Goal: Information Seeking & Learning: Learn about a topic

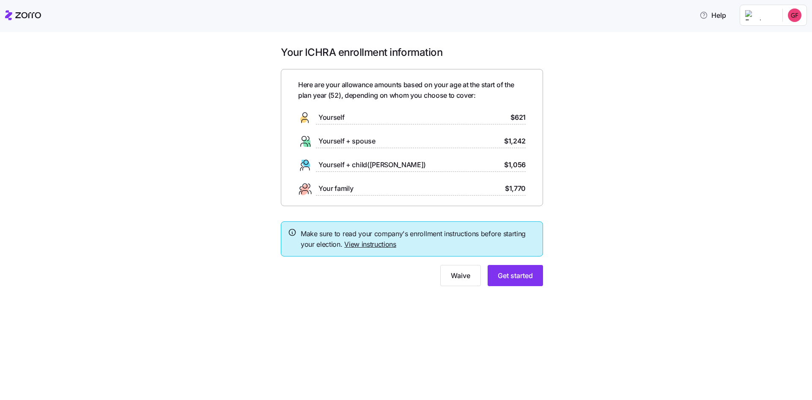
click at [505, 114] on div "Yourself $621" at bounding box center [411, 118] width 227 height 14
click at [506, 278] on span "Get started" at bounding box center [515, 275] width 35 height 10
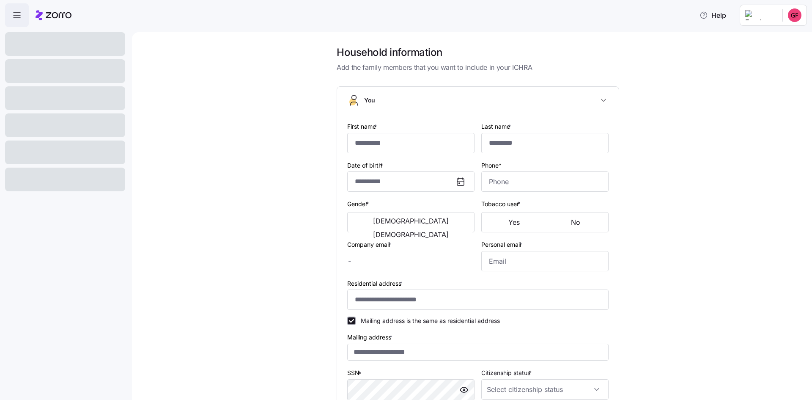
type input "*********"
type input "********"
type input "[EMAIL_ADDRESS][DOMAIN_NAME]"
type input "**********"
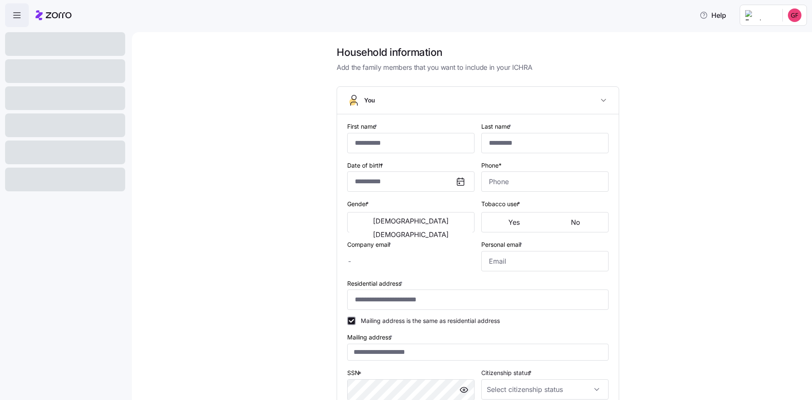
checkbox input "true"
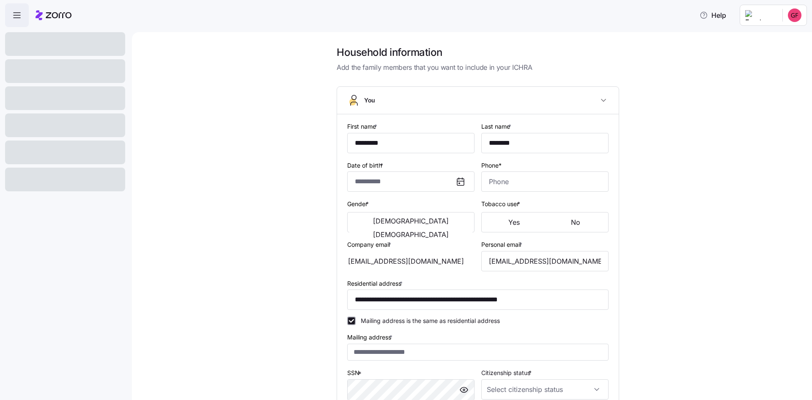
type input "**********"
type input "[PHONE_NUMBER]"
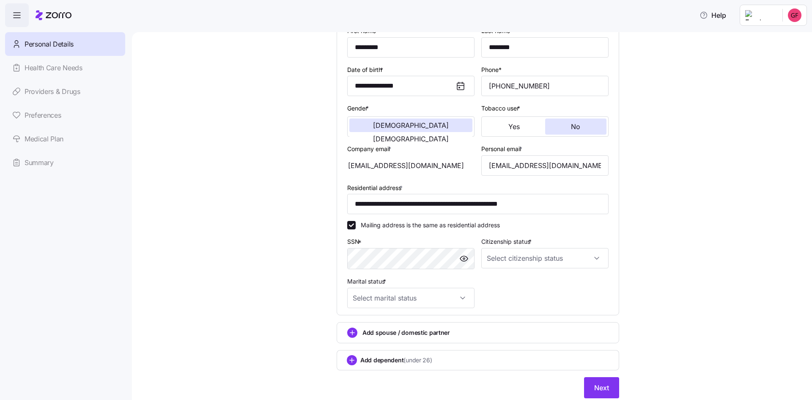
scroll to position [82, 0]
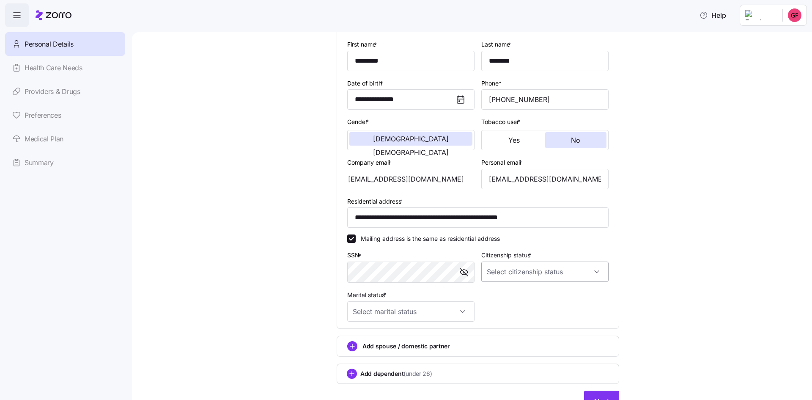
drag, startPoint x: 553, startPoint y: 274, endPoint x: 548, endPoint y: 274, distance: 5.1
click at [550, 274] on input "Citizenship status *" at bounding box center [544, 271] width 127 height 20
click at [526, 299] on div "[DEMOGRAPHIC_DATA] citizen" at bounding box center [542, 297] width 120 height 18
type input "[DEMOGRAPHIC_DATA] citizen"
click at [435, 312] on input "Marital status *" at bounding box center [410, 311] width 127 height 20
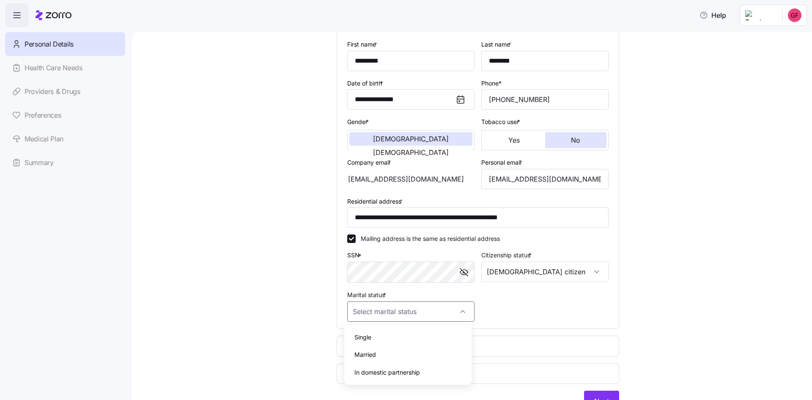
click at [373, 334] on div "Single" at bounding box center [408, 337] width 120 height 18
type input "Single"
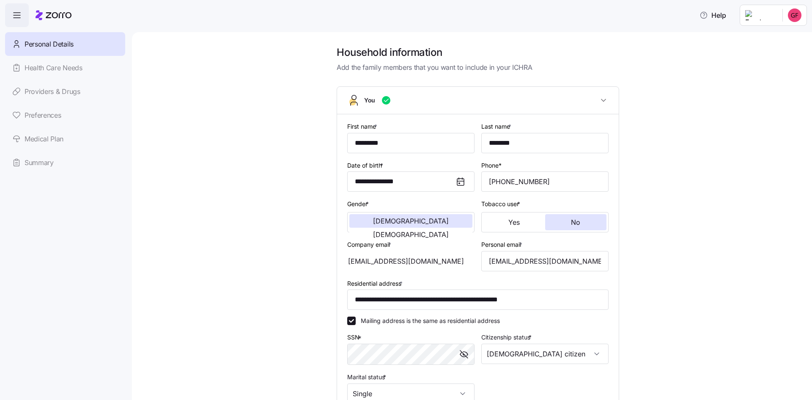
scroll to position [124, 0]
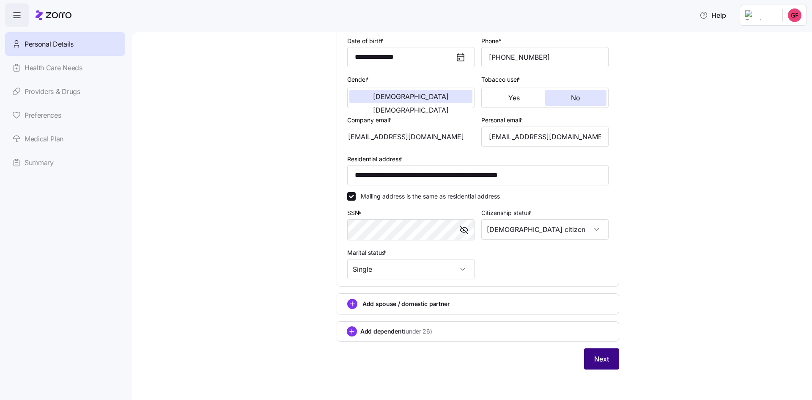
click at [599, 363] on span "Next" at bounding box center [601, 358] width 15 height 10
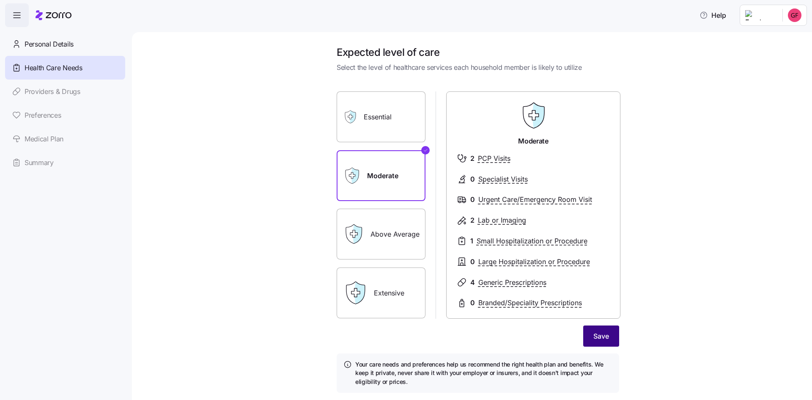
click at [611, 338] on button "Save" at bounding box center [601, 335] width 36 height 21
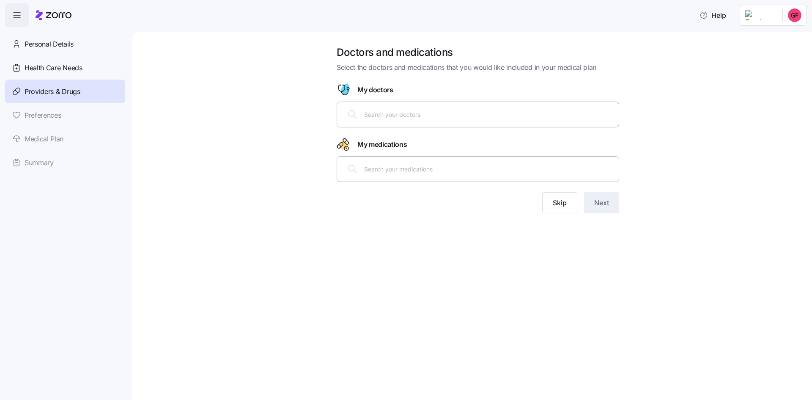
click at [376, 116] on input "text" at bounding box center [488, 114] width 249 height 9
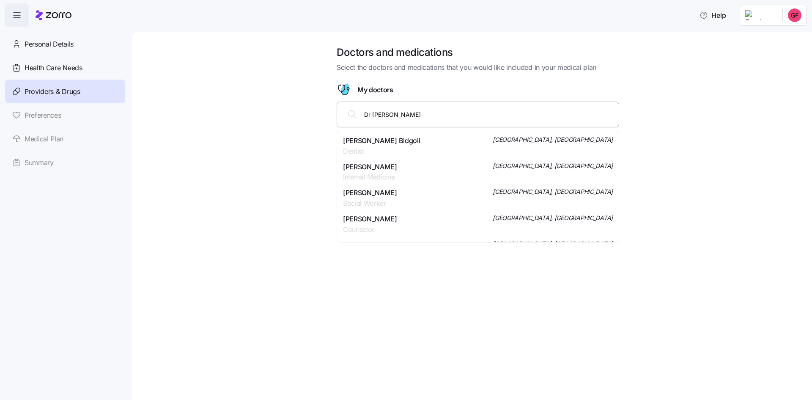
click at [370, 114] on input "Dr [PERSON_NAME]" at bounding box center [488, 114] width 249 height 9
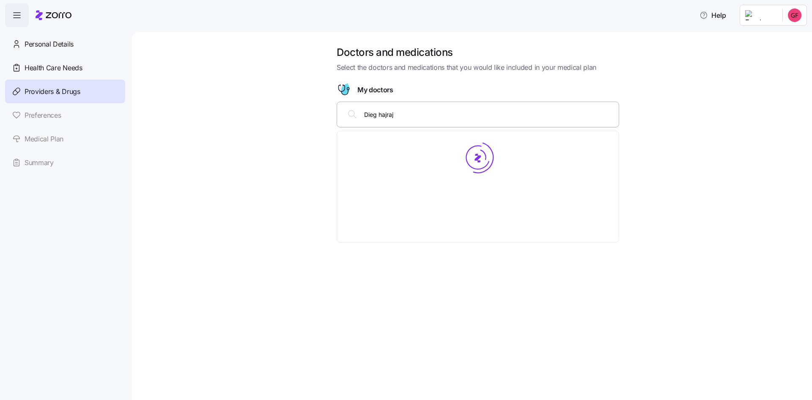
type input "[PERSON_NAME]"
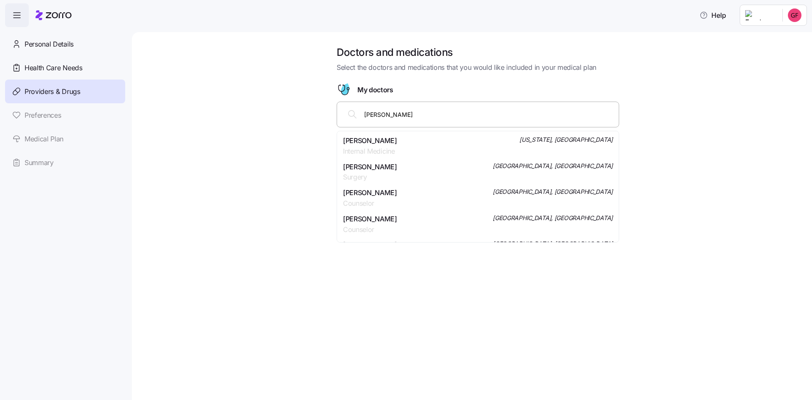
click at [408, 148] on div "[PERSON_NAME] Internal Medicine [US_STATE], [GEOGRAPHIC_DATA]" at bounding box center [478, 145] width 270 height 21
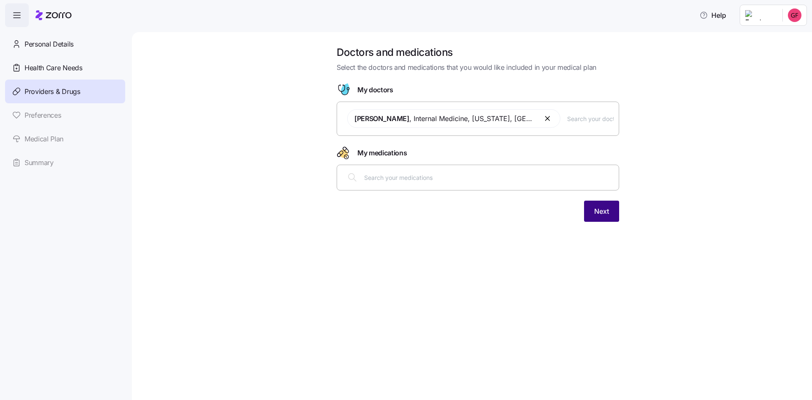
click at [620, 216] on div "Doctors and medications Select the doctors and medications that you would like …" at bounding box center [478, 139] width 296 height 186
click at [611, 213] on button "Next" at bounding box center [601, 210] width 35 height 21
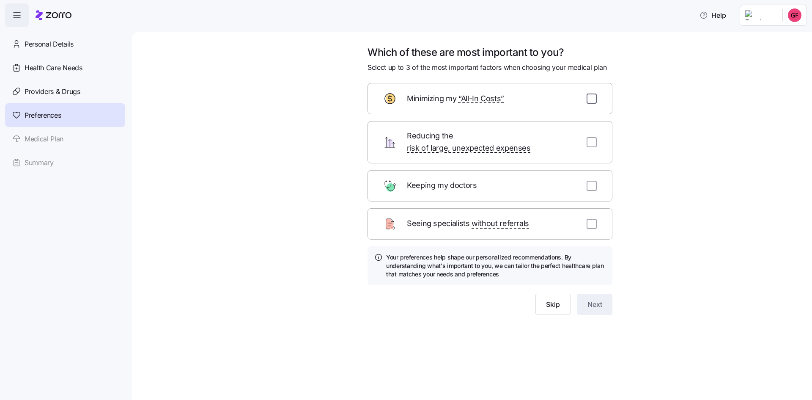
click at [593, 98] on input "checkbox" at bounding box center [591, 98] width 10 height 10
checkbox input "true"
click at [590, 293] on button "Next" at bounding box center [594, 303] width 35 height 21
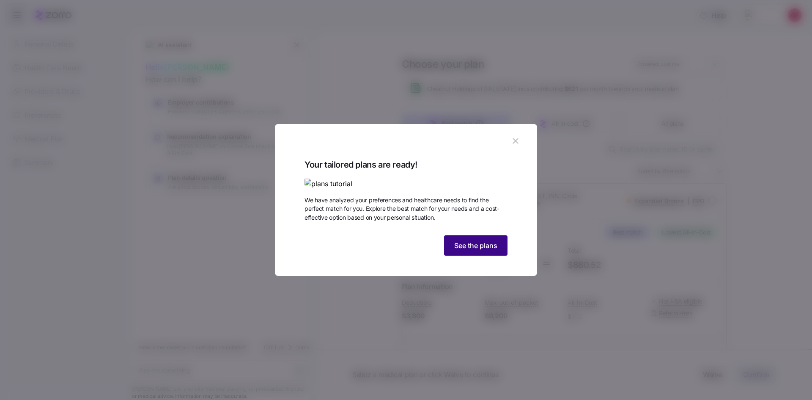
click at [487, 250] on span "See the plans" at bounding box center [475, 245] width 43 height 10
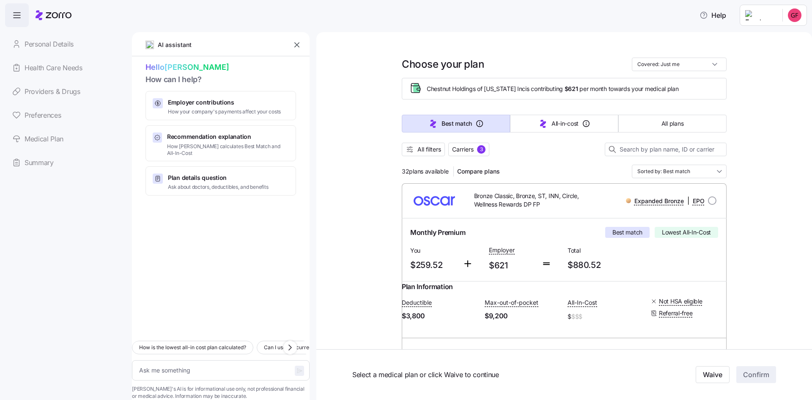
type textarea "x"
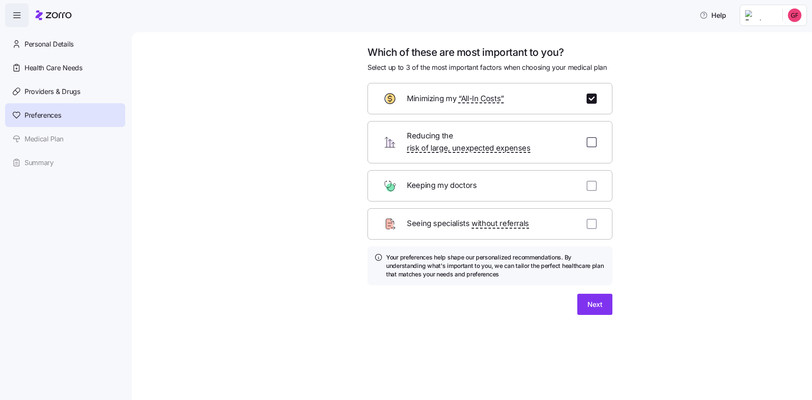
click at [591, 137] on input "checkbox" at bounding box center [591, 142] width 10 height 10
checkbox input "true"
click at [588, 219] on input "checkbox" at bounding box center [591, 224] width 10 height 10
checkbox input "true"
click at [587, 299] on span "Next" at bounding box center [594, 304] width 15 height 10
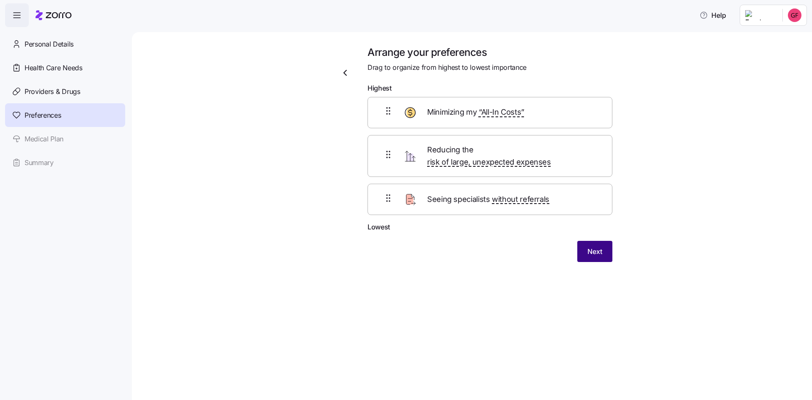
click at [597, 246] on span "Next" at bounding box center [594, 251] width 15 height 10
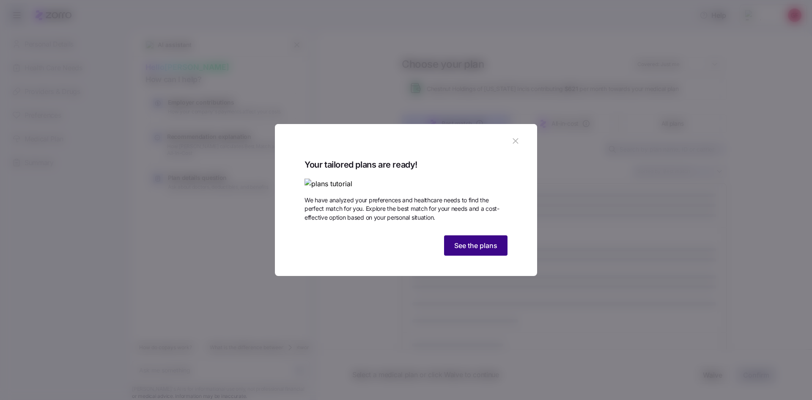
click at [489, 250] on span "See the plans" at bounding box center [475, 245] width 43 height 10
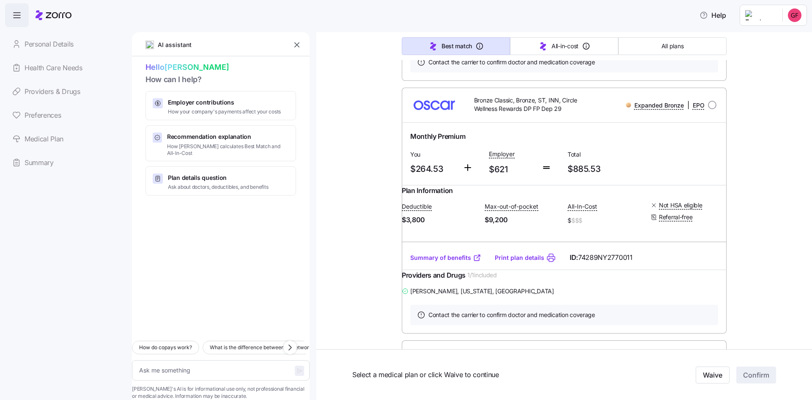
scroll to position [1860, 0]
click at [433, 11] on link "Summary of benefits" at bounding box center [445, 7] width 71 height 8
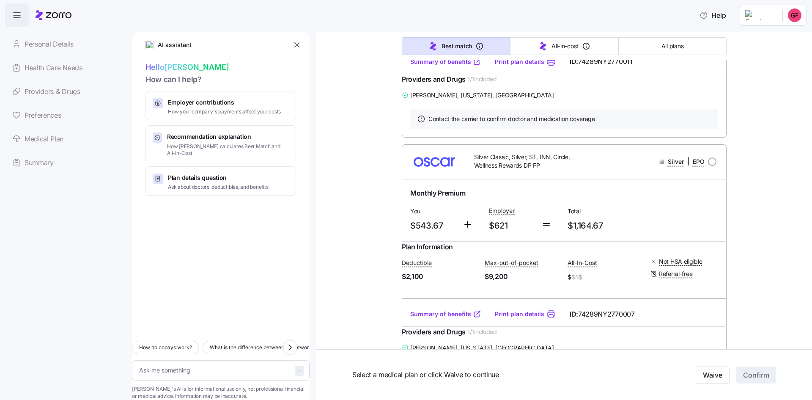
scroll to position [2072, 0]
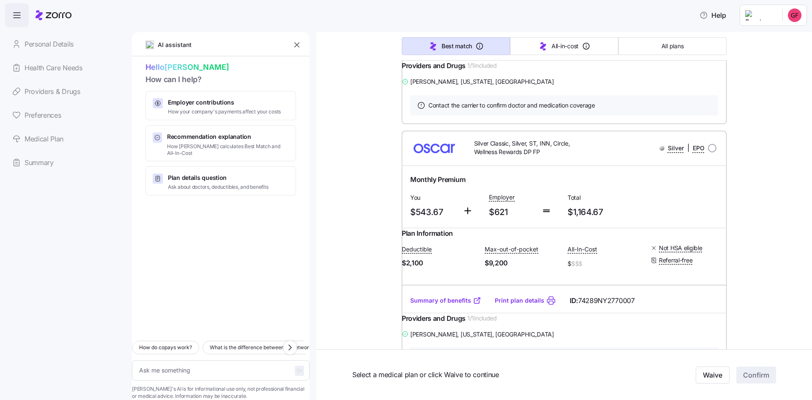
click at [454, 52] on link "Summary of benefits" at bounding box center [445, 48] width 71 height 8
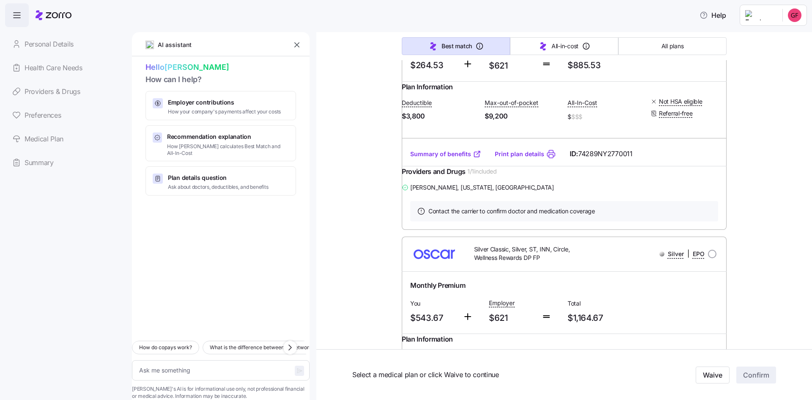
scroll to position [1945, 0]
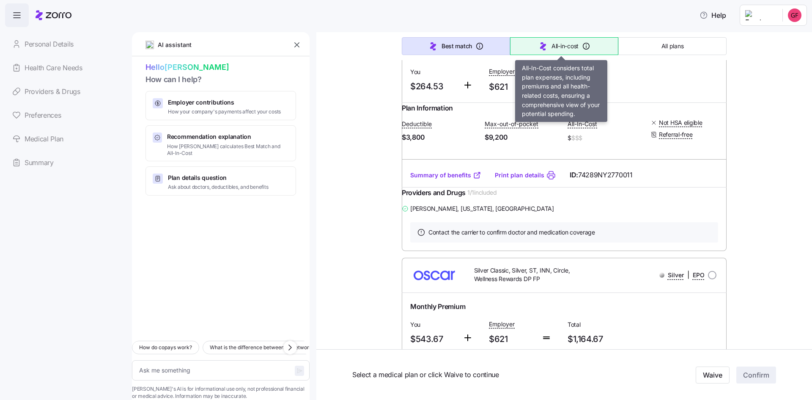
click at [559, 46] on span "All-in-cost" at bounding box center [564, 46] width 27 height 8
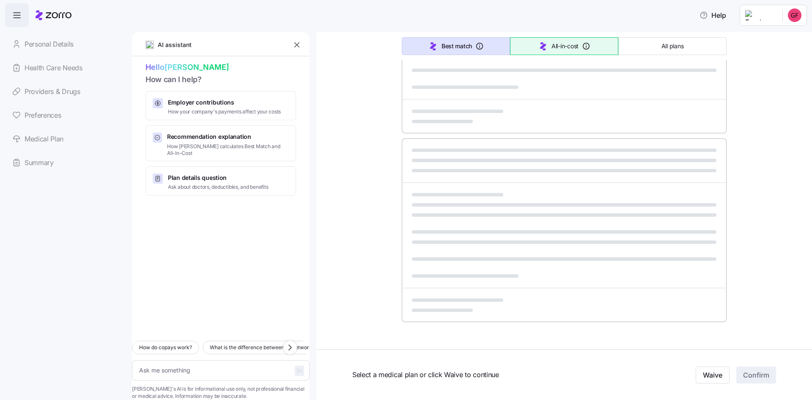
type textarea "x"
type input "Sorted by: All-in-cost"
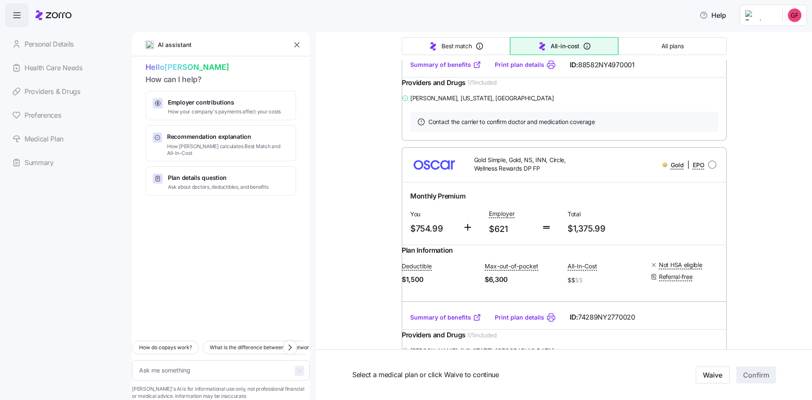
scroll to position [2029, 0]
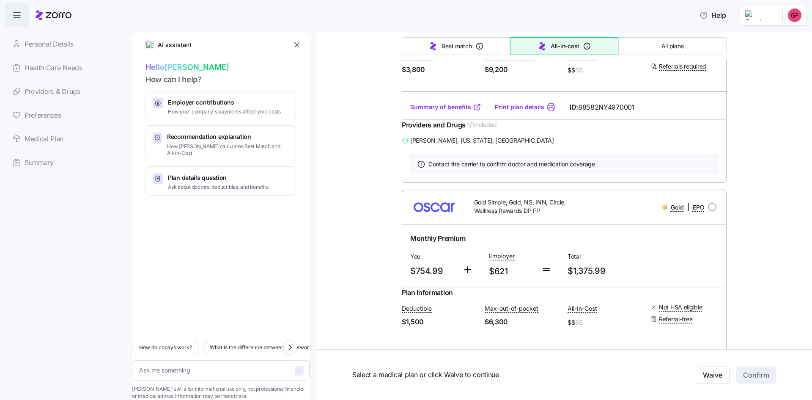
type textarea "x"
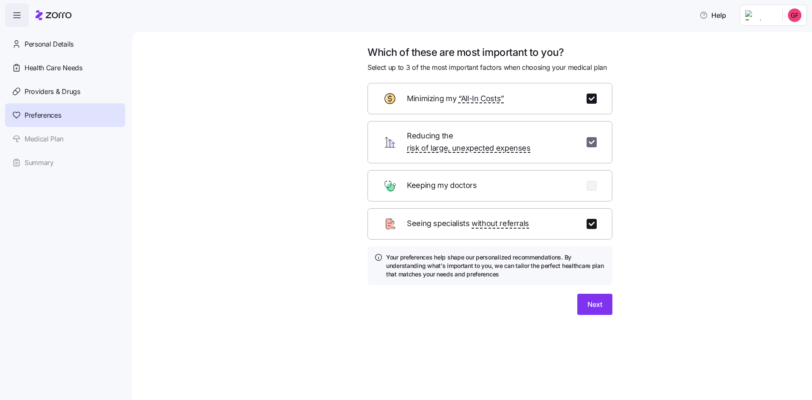
click at [594, 137] on input "checkbox" at bounding box center [591, 142] width 10 height 10
checkbox input "false"
click at [590, 271] on div "Your preferences help shape our personalized recommendations. By understanding …" at bounding box center [489, 265] width 245 height 39
click at [588, 299] on span "Next" at bounding box center [594, 304] width 15 height 10
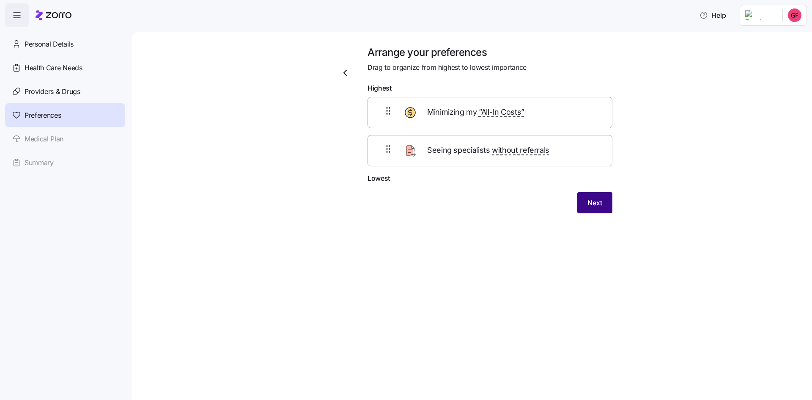
click at [595, 205] on span "Next" at bounding box center [594, 202] width 15 height 10
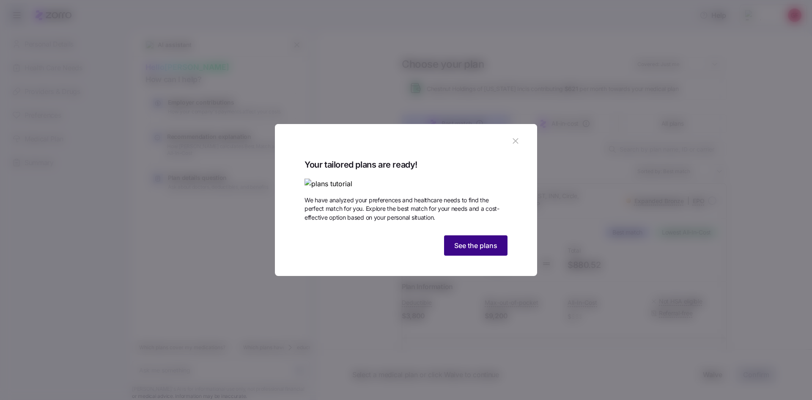
click at [485, 250] on span "See the plans" at bounding box center [475, 245] width 43 height 10
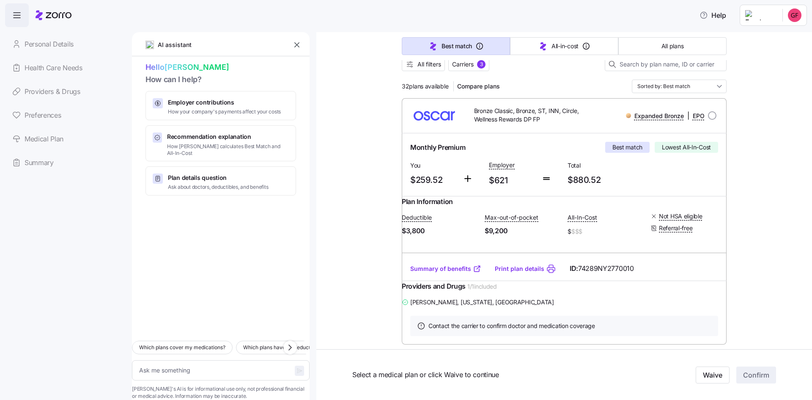
scroll to position [85, 0]
click at [159, 362] on textarea at bounding box center [221, 370] width 178 height 20
type textarea "x"
type textarea "W"
type textarea "x"
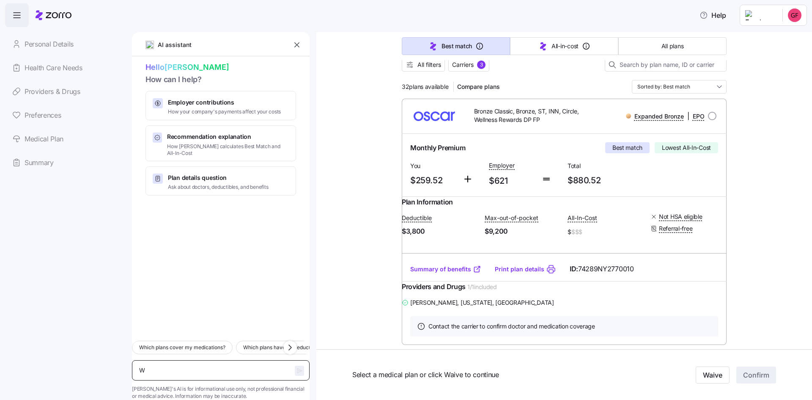
type textarea "Wh"
type textarea "x"
type textarea "Wha"
type textarea "x"
type textarea "What"
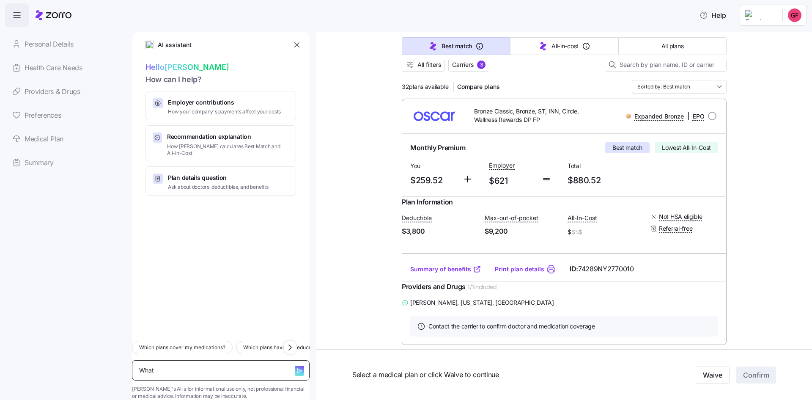
type textarea "x"
type textarea "What'"
type textarea "x"
type textarea "What's"
type textarea "x"
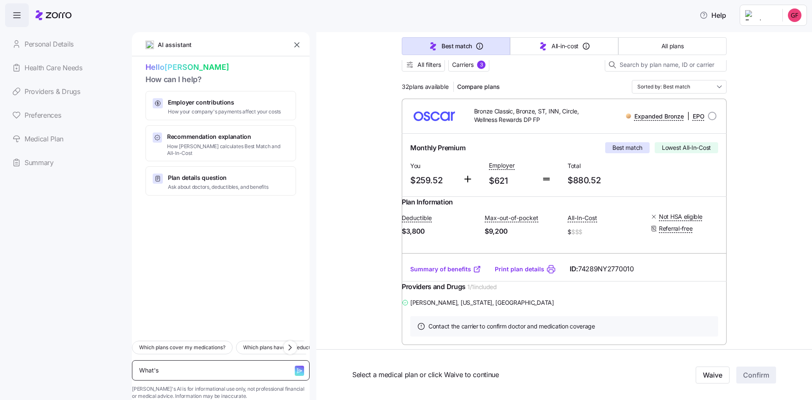
type textarea "What's"
type textarea "x"
type textarea "What's t"
type textarea "x"
type textarea "What's th"
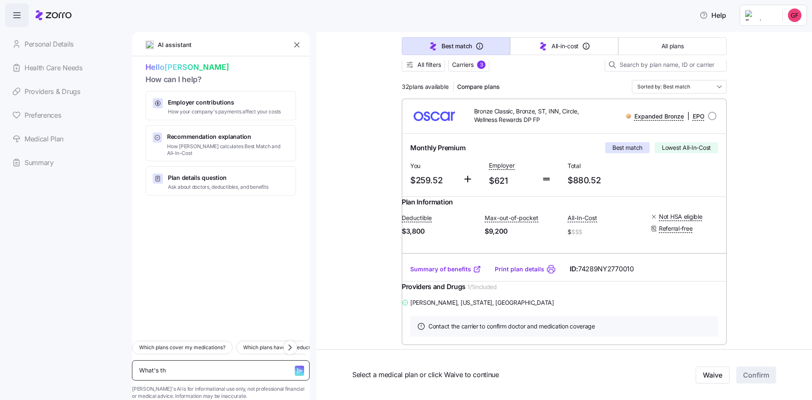
type textarea "x"
type textarea "What's the"
type textarea "x"
type textarea "What's the"
type textarea "x"
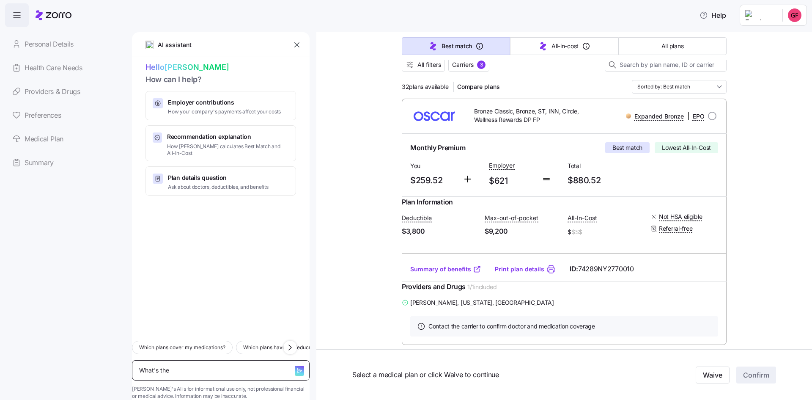
type textarea "What's the d"
type textarea "x"
type textarea "What's the di"
type textarea "x"
type textarea "What's the dif"
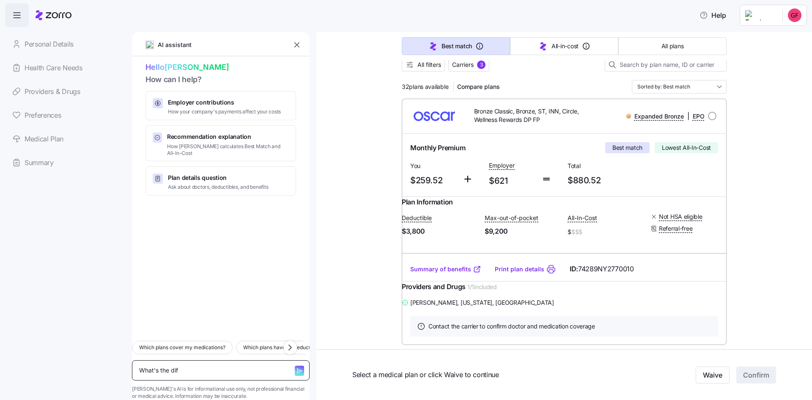
type textarea "x"
type textarea "What's the diff"
type textarea "x"
type textarea "What's the diffe"
type textarea "x"
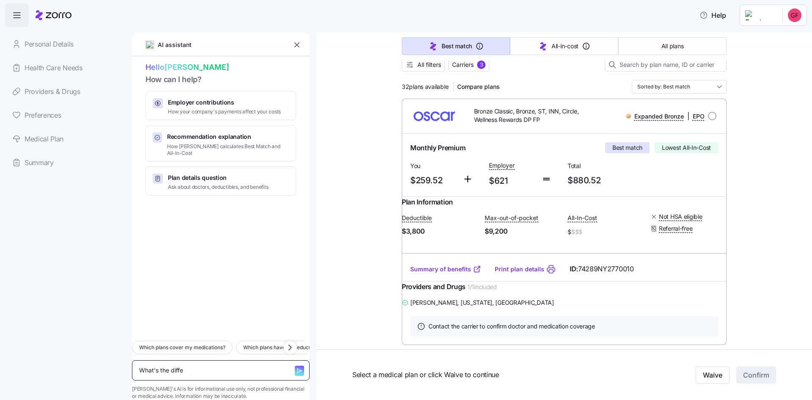
type textarea "What's the differ"
type textarea "x"
type textarea "What's the differe"
type textarea "x"
type textarea "What's the differen"
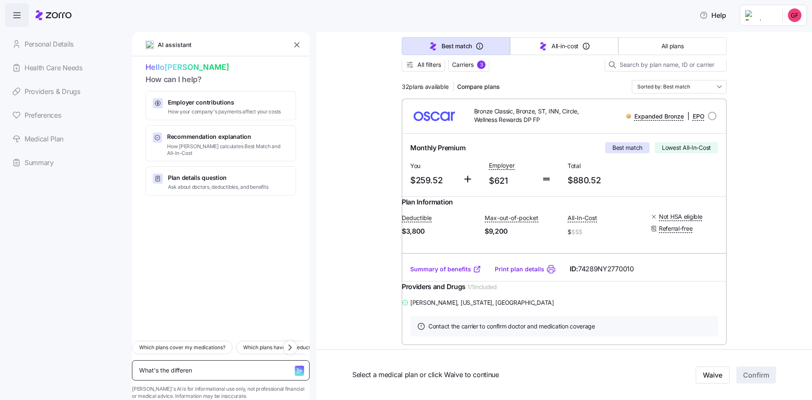
type textarea "x"
type textarea "What's the differenc"
type textarea "x"
type textarea "What's the difference"
type textarea "x"
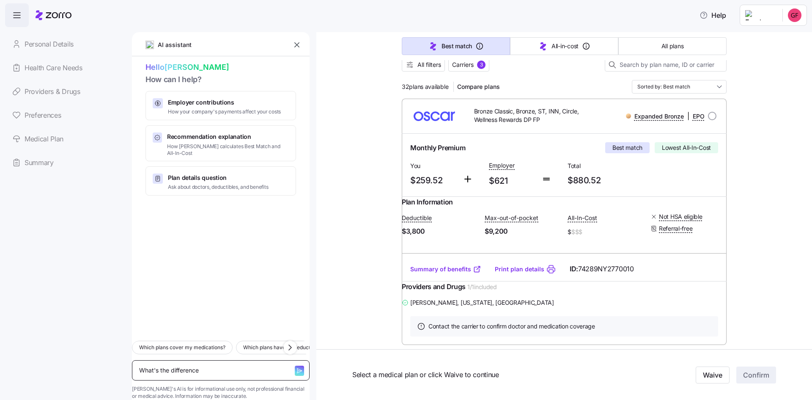
type textarea "What's the difference"
type textarea "x"
type textarea "What's the difference"
type textarea "x"
type textarea "What's the difference,"
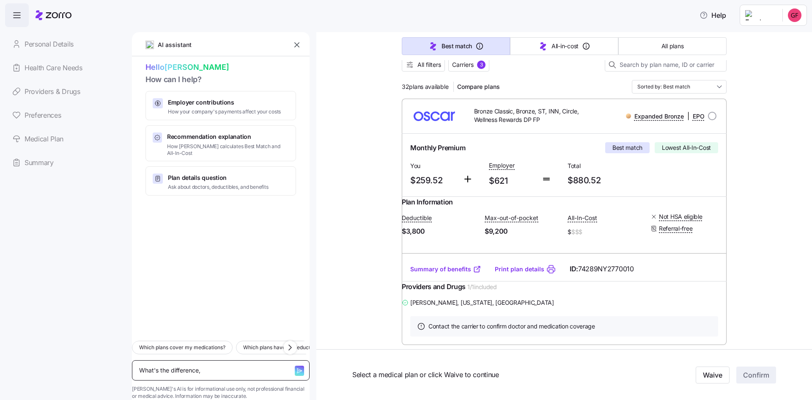
type textarea "x"
type textarea "What's the difference,"
type textarea "x"
type textarea "What's the difference, b"
type textarea "x"
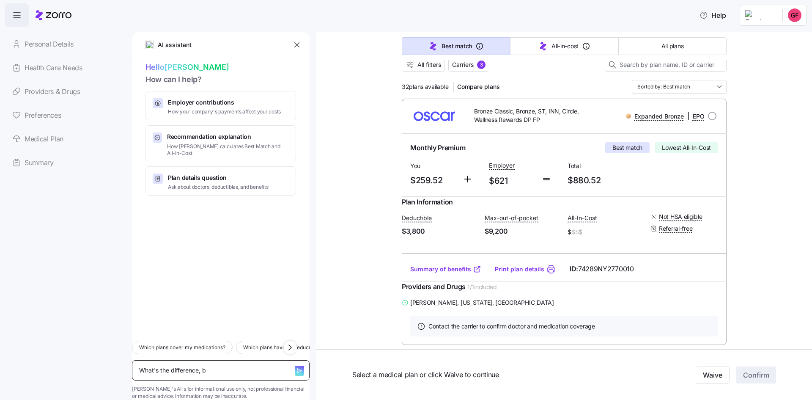
type textarea "What's the difference, be"
type textarea "x"
type textarea "What's the difference, bes"
type textarea "x"
type textarea "What's the difference, besi"
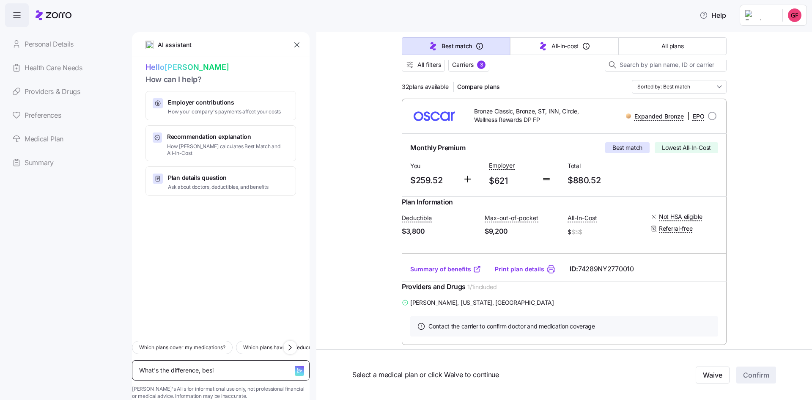
type textarea "x"
type textarea "What's the difference, besid"
type textarea "x"
type textarea "What's the difference, beside"
type textarea "x"
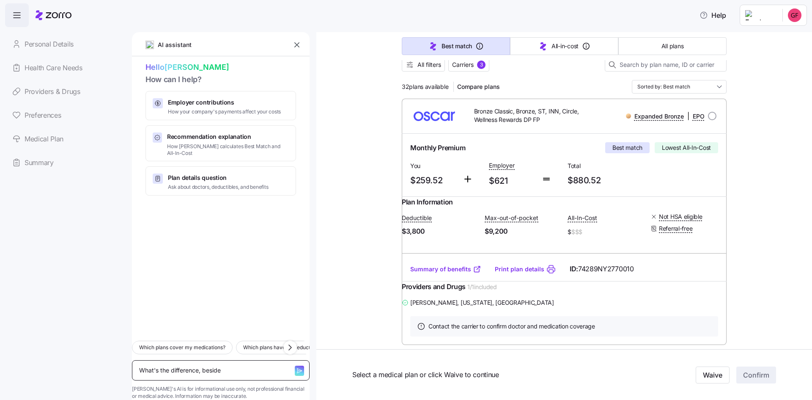
type textarea "What's the difference, besides"
type textarea "x"
type textarea "What's the difference, besides"
type textarea "x"
type textarea "What's the difference, besides p"
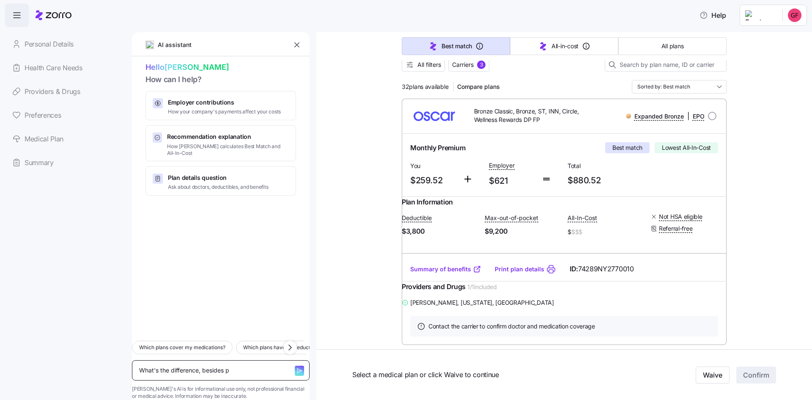
type textarea "x"
type textarea "What's the difference, besides pr"
type textarea "x"
type textarea "What's the difference, besides pri"
type textarea "x"
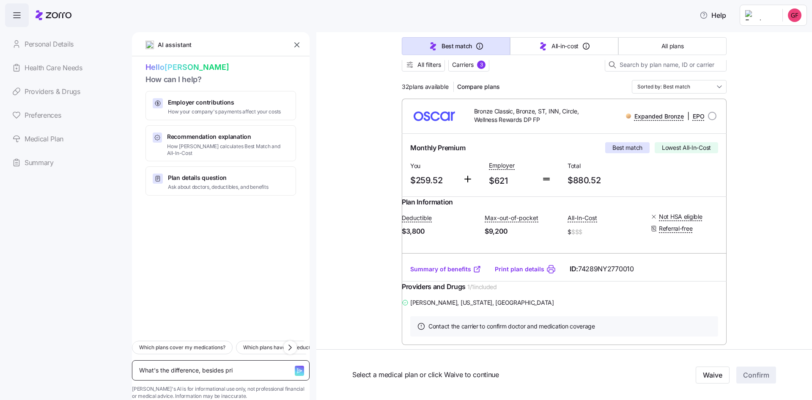
type textarea "What's the difference, besides pric"
type textarea "x"
type textarea "What's the difference, besides price"
type textarea "x"
type textarea "What's the difference, besides price,"
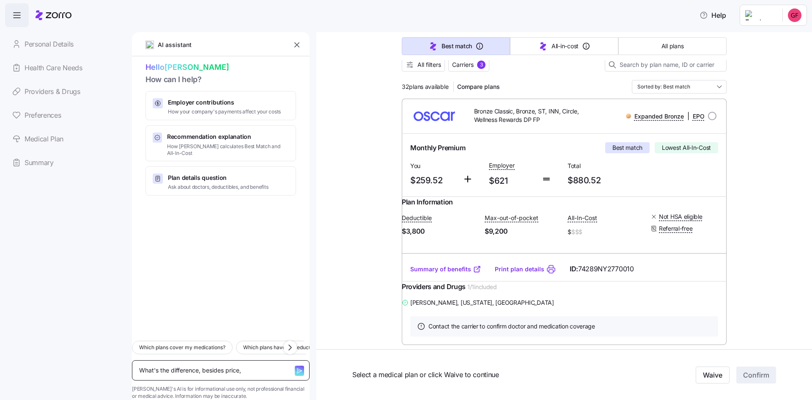
type textarea "x"
type textarea "What's the difference, besides price,"
type textarea "x"
type textarea "What's the difference, besides price, b"
type textarea "x"
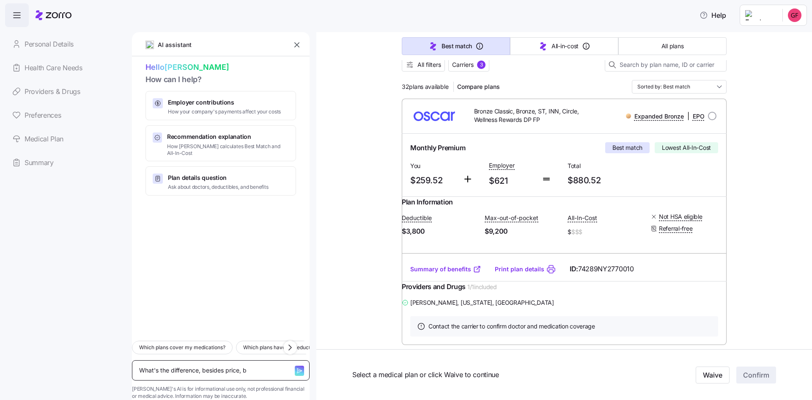
type textarea "What's the difference, besides price, be"
type textarea "x"
type textarea "What's the difference, besides price, bet"
type textarea "x"
type textarea "What's the difference, besides price, betw"
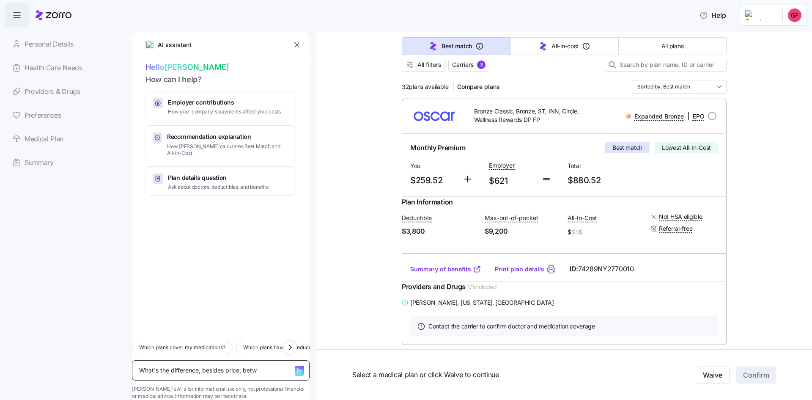
type textarea "x"
type textarea "What's the difference, besides price, betwe"
type textarea "x"
type textarea "What's the difference, besides price, betwee"
type textarea "x"
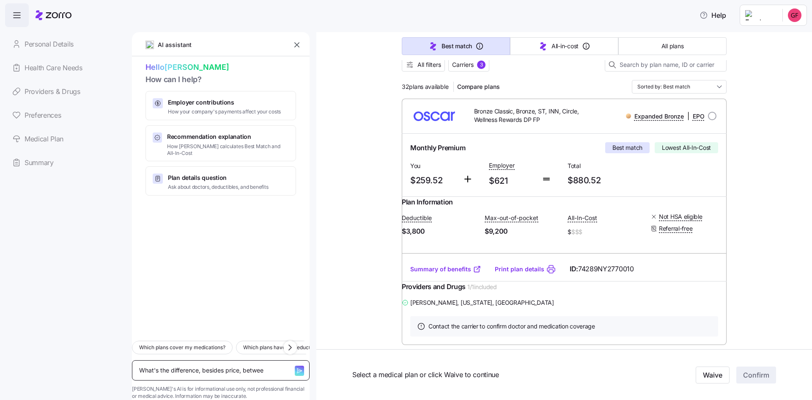
type textarea "What's the difference, besides price, between"
type textarea "x"
type textarea "What's the difference, besides price, between"
type textarea "x"
type textarea "What's the difference, besides price, between t"
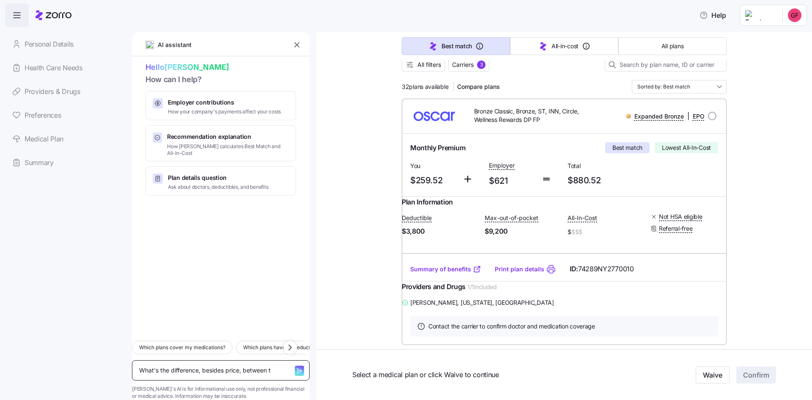
type textarea "x"
type textarea "What's the difference, besides price, between th"
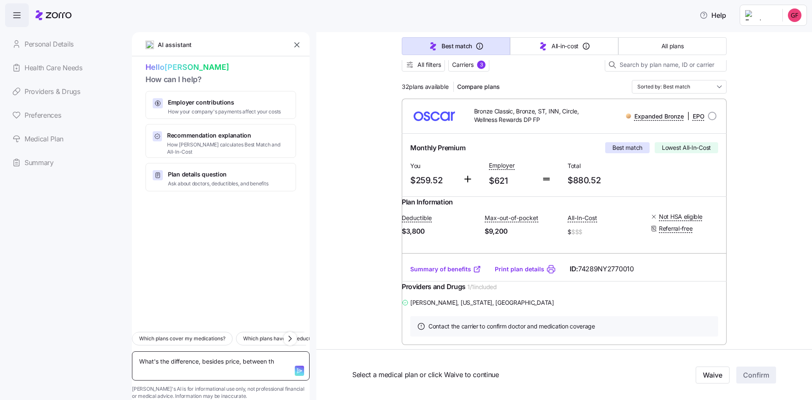
type textarea "x"
type textarea "What's the difference, besides price, between the"
type textarea "x"
type textarea "What's the difference, besides price, between the"
type textarea "x"
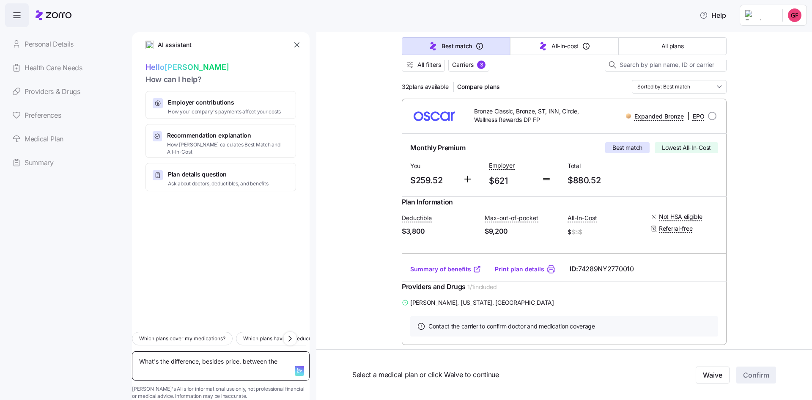
type textarea "What's the difference, besides price, between the 2"
type textarea "x"
type textarea "What's the difference, besides price, between the 2"
type textarea "x"
type textarea "What's the difference, besides price, between the 2 E"
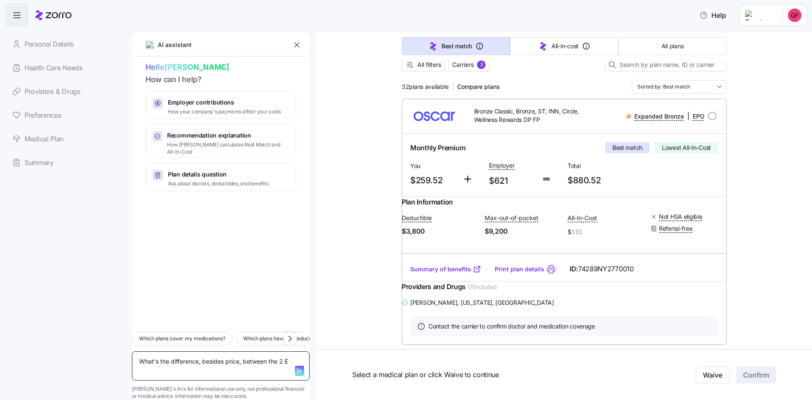
type textarea "x"
type textarea "What's the difference, besides price, between the 2 Ex"
type textarea "x"
type textarea "What's the difference, besides price, between the 2 Exp"
type textarea "x"
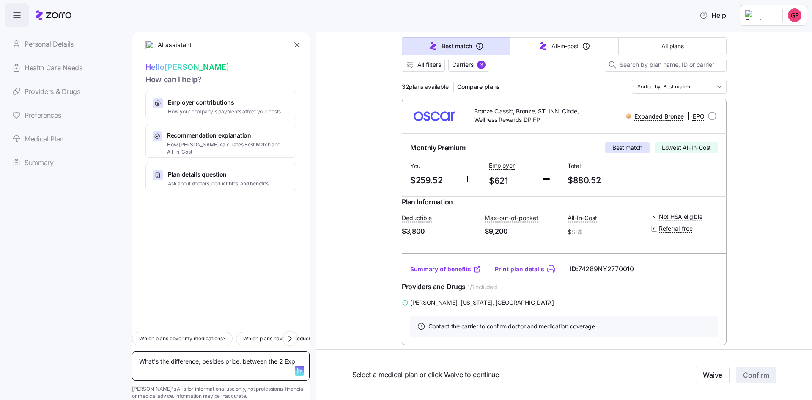
type textarea "What's the difference, besides price, between the 2 Expa"
type textarea "x"
type textarea "What's the difference, besides price, between the 2 Expan"
type textarea "x"
type textarea "What's the difference, besides price, between the 2 Expand"
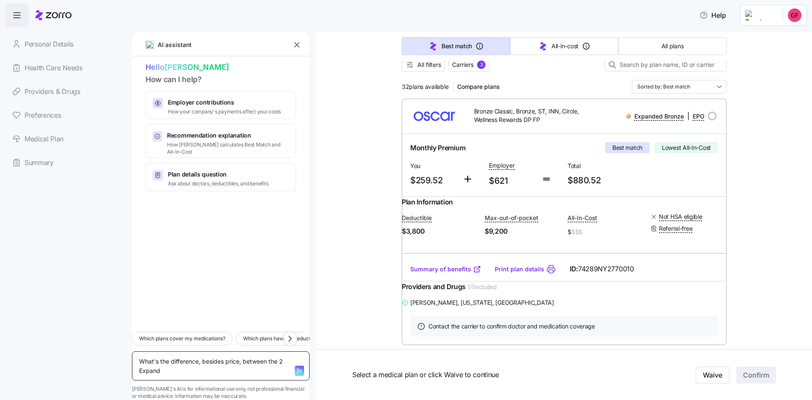
type textarea "x"
type textarea "What's the difference, besides price, between the 2 Expande"
type textarea "x"
type textarea "What's the difference, besides price, between the 2 Expanded"
type textarea "x"
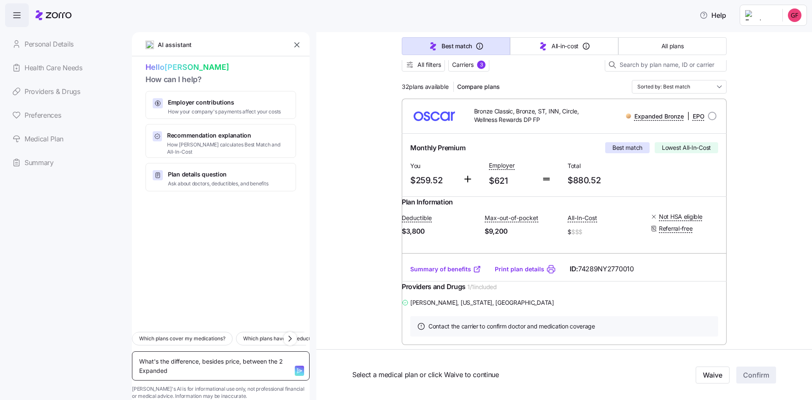
type textarea "What's the difference, besides price, between the 2 Expanded"
type textarea "x"
type textarea "What's the difference, besides price, between the 2 Expanded B"
type textarea "x"
type textarea "What's the difference, besides price, between the 2 Expanded Br"
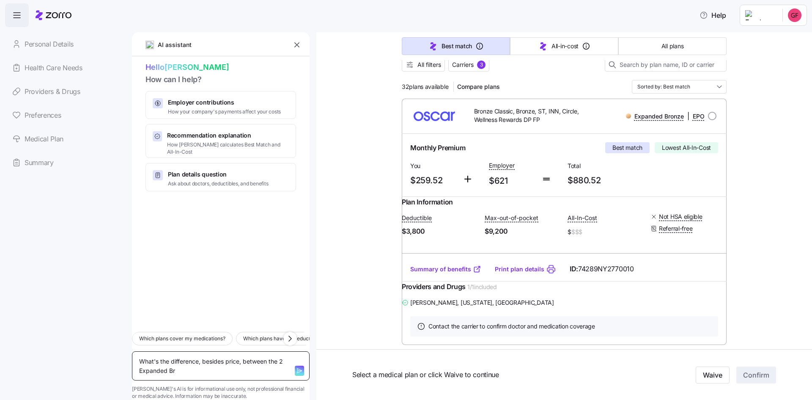
type textarea "x"
type textarea "What's the difference, besides price, between the 2 Expanded Bro"
type textarea "x"
type textarea "What's the difference, besides price, between the 2 Expanded Bron"
type textarea "x"
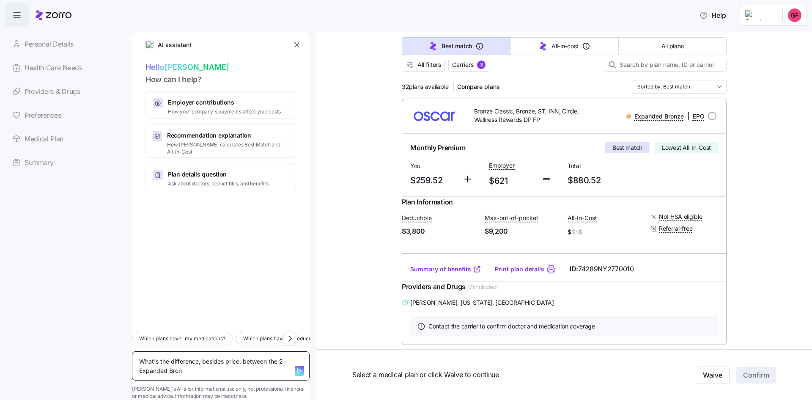
type textarea "What's the difference, besides price, between the 2 Expanded Bronz"
type textarea "x"
type textarea "What's the difference, besides price, between the 2 Expanded Bronze"
type textarea "x"
type textarea "What's the difference, besides price, between the 2 Expanded Bronze"
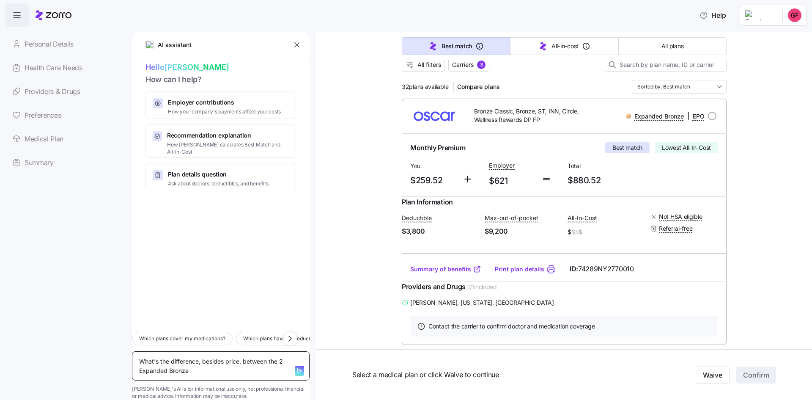
type textarea "x"
type textarea "What's the difference, besides price, between the 2 Expanded Bronze"
type textarea "x"
type textarea "What's the difference, besides price, between the 2 Expanded Bronze/"
type textarea "x"
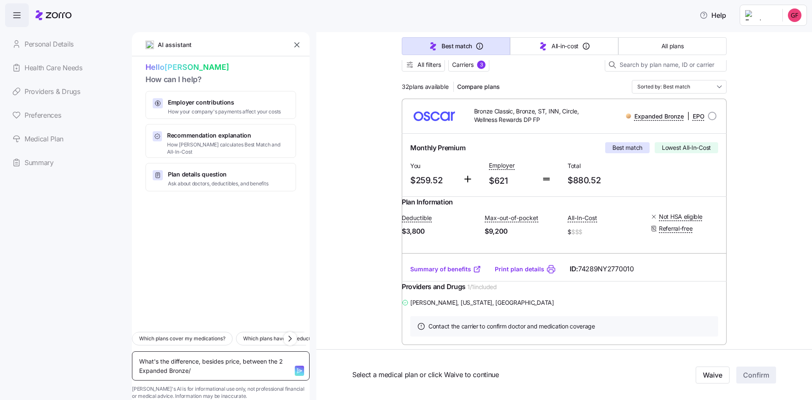
type textarea "What's the difference, besides price, between the 2 Expanded Bronze/E"
type textarea "x"
type textarea "What's the difference, besides price, between the 2 Expanded Bronze/EP"
type textarea "x"
type textarea "What's the difference, besides price, between the 2 Expanded Bronze/EPO"
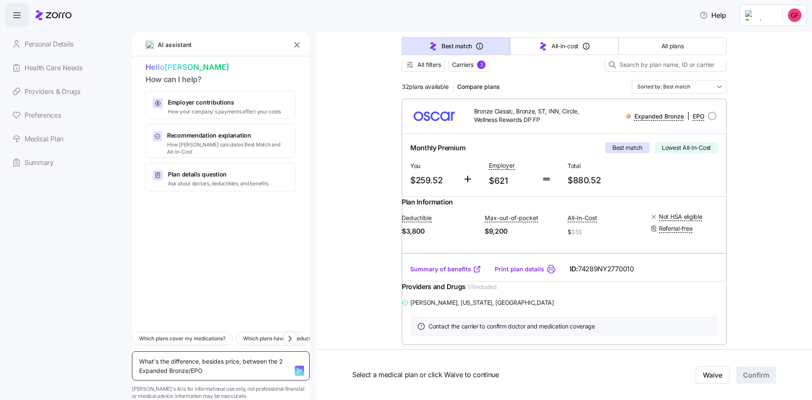
type textarea "x"
type textarea "What's the difference, besides price, between the 2 Expanded Bronze/EPO"
type textarea "x"
type textarea "What's the difference, besides price, between the 2 Expanded Bronze/EPO p"
type textarea "x"
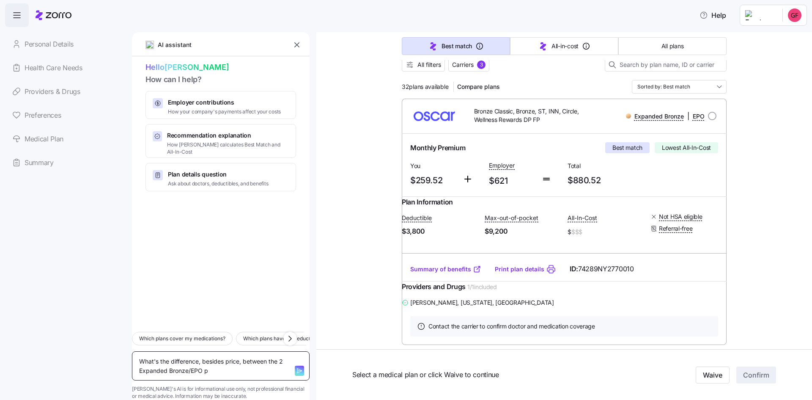
type textarea "What's the difference, besides price, between the 2 Expanded Bronze/EPO pl"
type textarea "x"
type textarea "What's the difference, besides price, between the 2 Expanded Bronze/EPO pla"
type textarea "x"
type textarea "What's the difference, besides price, between the 2 Expanded Bronze/EPO plan"
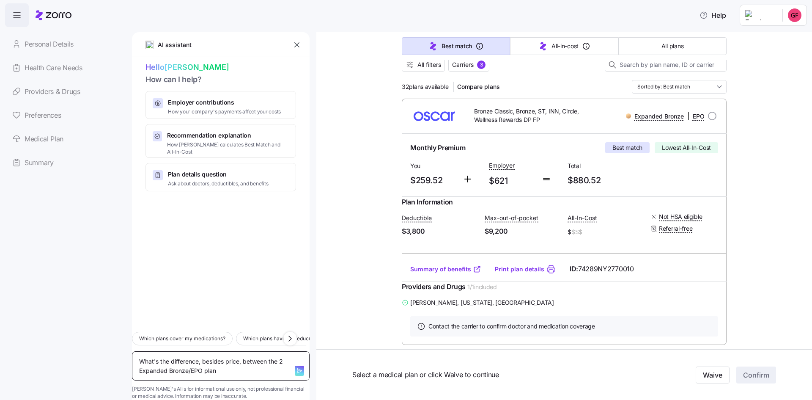
type textarea "x"
type textarea "What's the difference, besides price, between the 2 Expanded Bronze/EPO plans"
type textarea "x"
type textarea "What's the difference, besides price, between the 2 Expanded Bronze/EPO plans?"
type textarea "x"
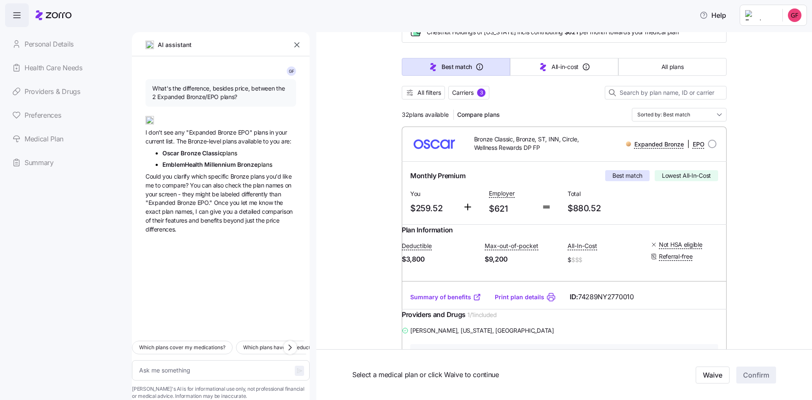
scroll to position [42, 0]
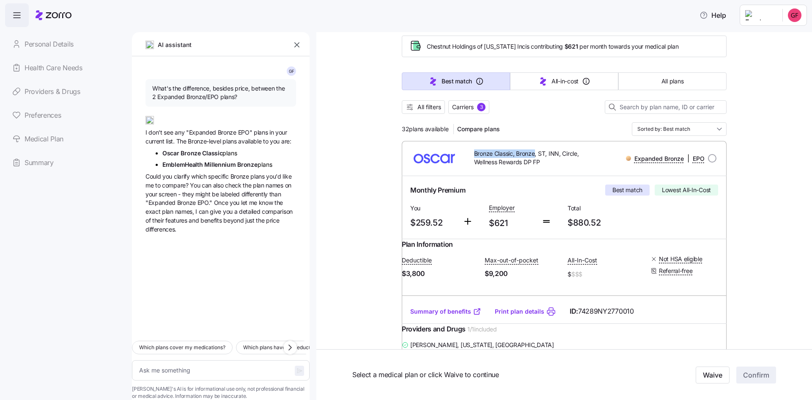
drag, startPoint x: 532, startPoint y: 153, endPoint x: 383, endPoint y: 152, distance: 148.8
copy div "Bronze Classic, Bronze"
paste textarea "Oscar Bronze Classic, Bronze"
type textarea "x"
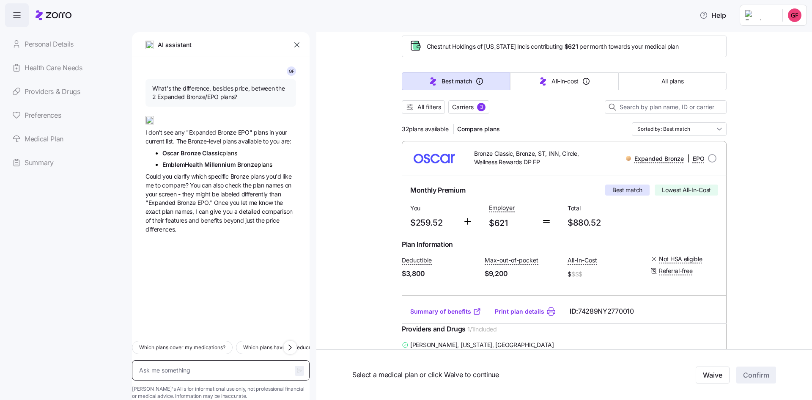
type textarea "Oscar Bronze Classic, Bronze"
click at [153, 351] on textarea "Oscar Bronze Classic, Bronze" at bounding box center [221, 365] width 178 height 29
type textarea "x"
type textarea "YOscar Bronze Classic, Bronze"
type textarea "x"
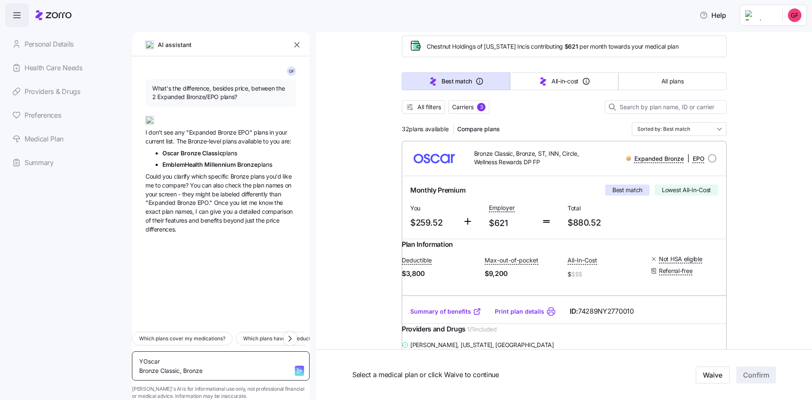
type textarea "YoOscar Bronze Classic, Bronze"
type textarea "x"
type textarea "YouOscar Bronze Classic, Bronze"
type textarea "x"
type textarea "YourOscar Bronze Classic, Bronze"
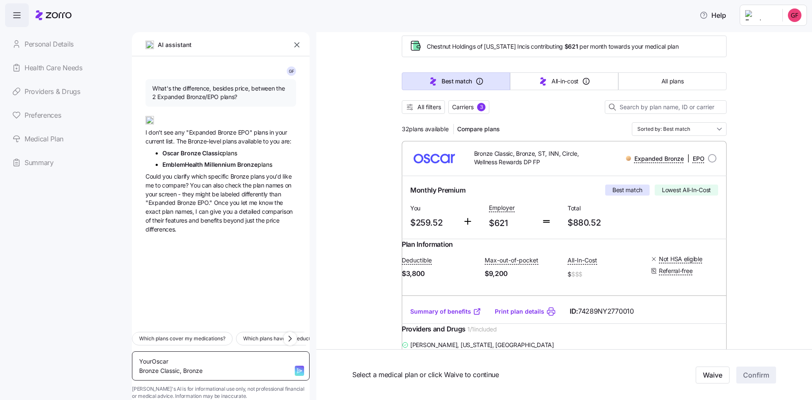
type textarea "x"
type textarea "Your Oscar Bronze Classic, Bronze"
type textarea "x"
type textarea "Your cOscar Bronze Classic, Bronze"
click at [153, 359] on textarea "Your company listed 2 Oscar Bronze Classic, Bronze" at bounding box center [221, 365] width 178 height 29
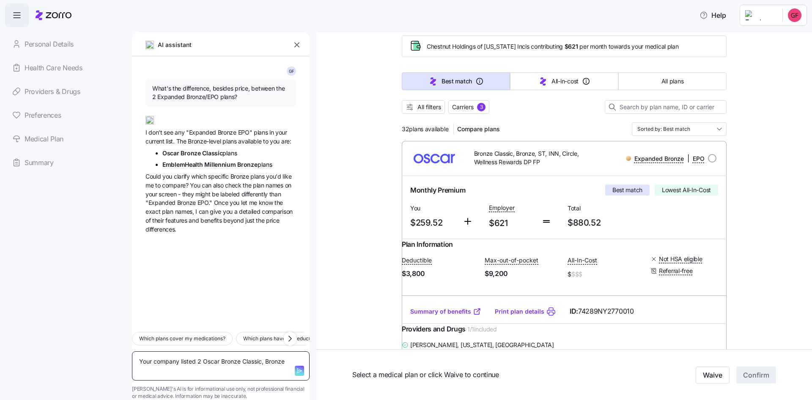
click at [184, 361] on textarea "Your company listed 2 Oscar Bronze Classic, Bronze" at bounding box center [221, 365] width 178 height 29
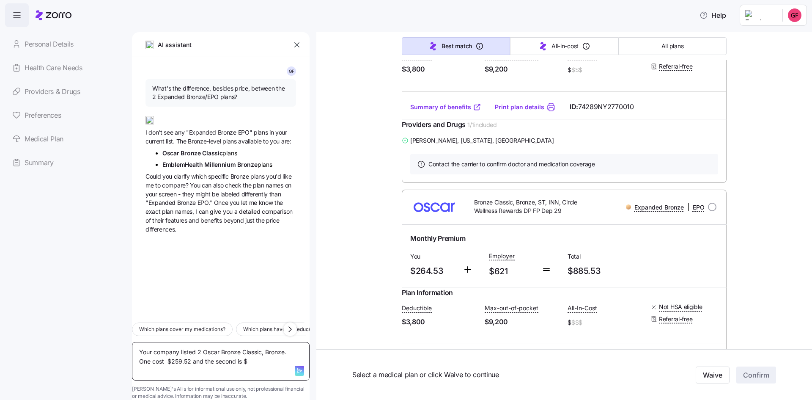
scroll to position [254, 0]
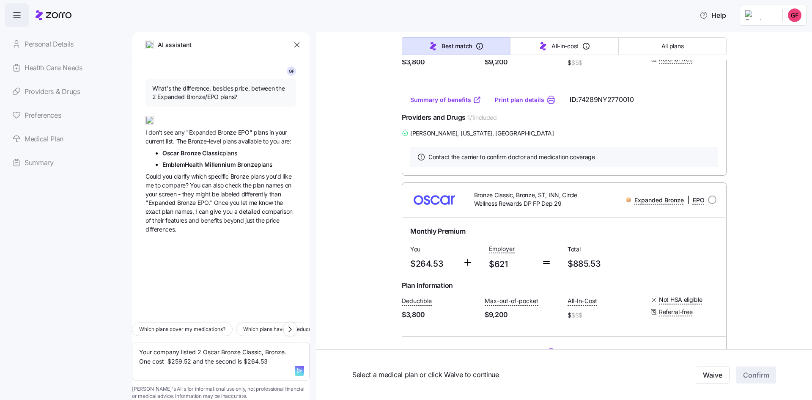
click at [295, 353] on div at bounding box center [302, 361] width 14 height 38
click at [295, 365] on span "button" at bounding box center [299, 370] width 9 height 10
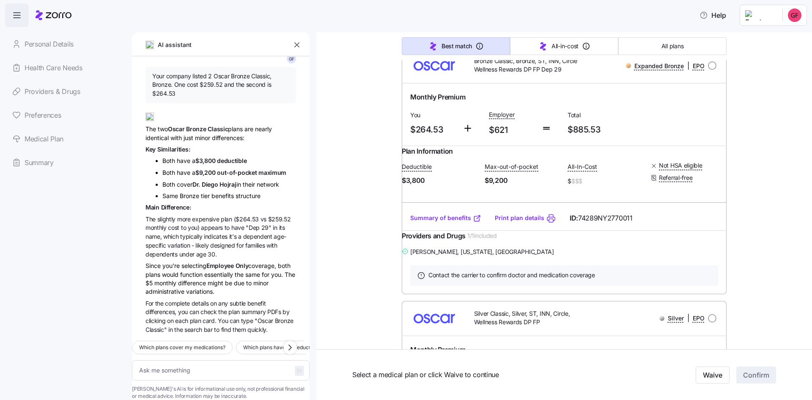
scroll to position [381, 0]
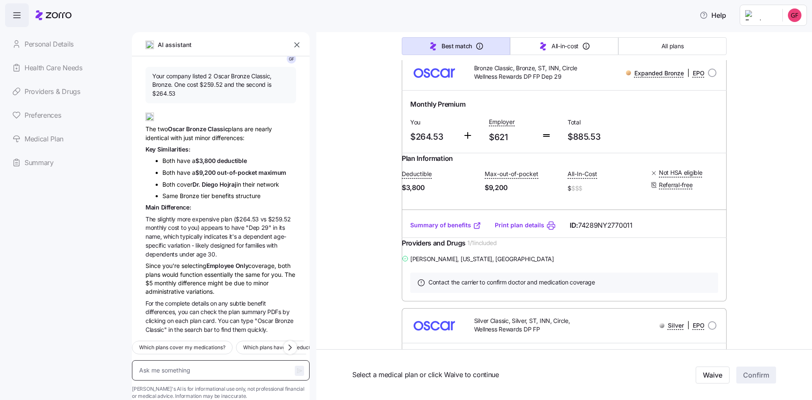
click at [167, 362] on textarea at bounding box center [221, 370] width 178 height 20
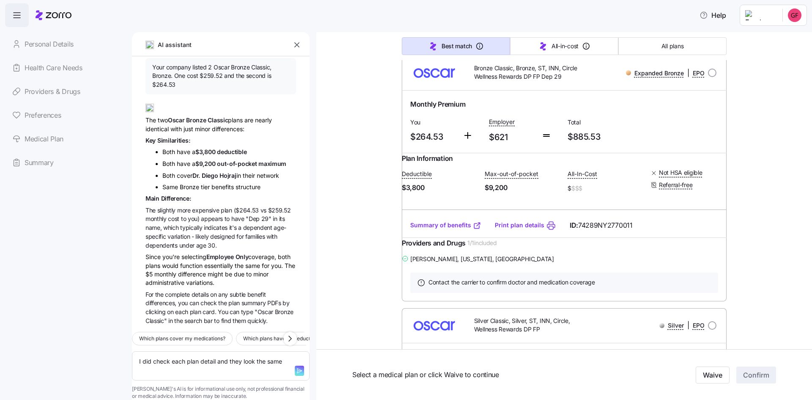
click at [295, 365] on span "button" at bounding box center [299, 370] width 9 height 10
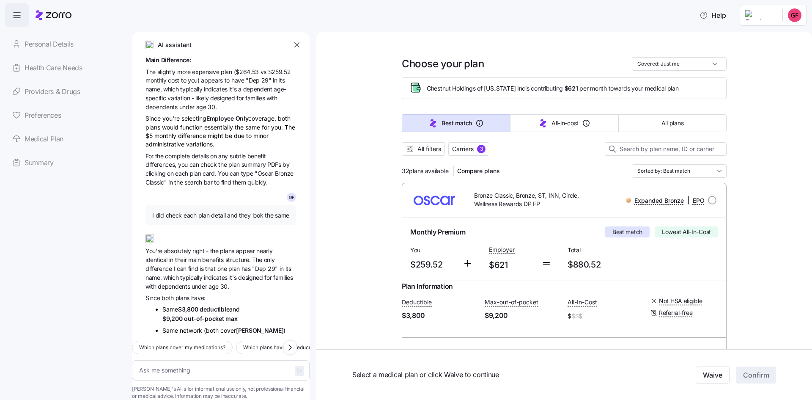
scroll to position [0, 0]
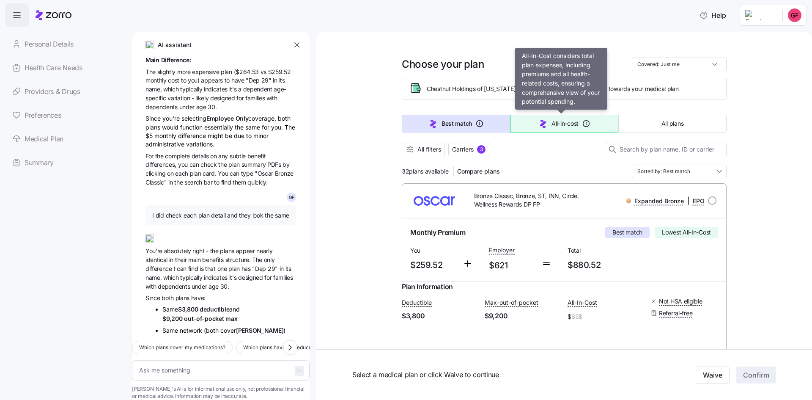
click at [568, 124] on span "All-in-cost" at bounding box center [564, 123] width 27 height 8
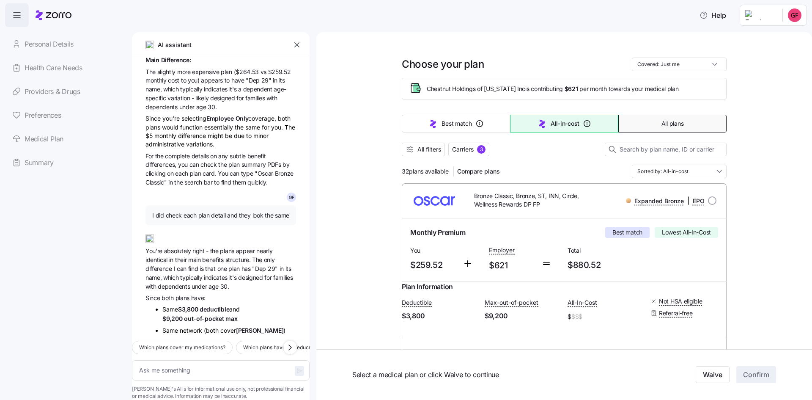
click at [651, 126] on button "All plans" at bounding box center [672, 124] width 108 height 18
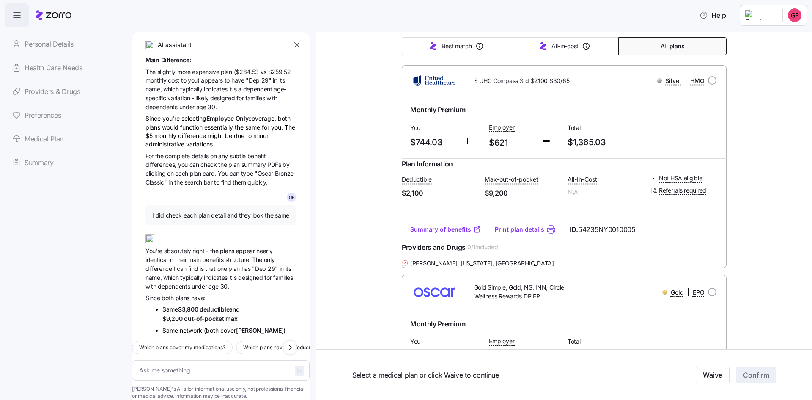
scroll to position [3213, 0]
